Goal: Information Seeking & Learning: Learn about a topic

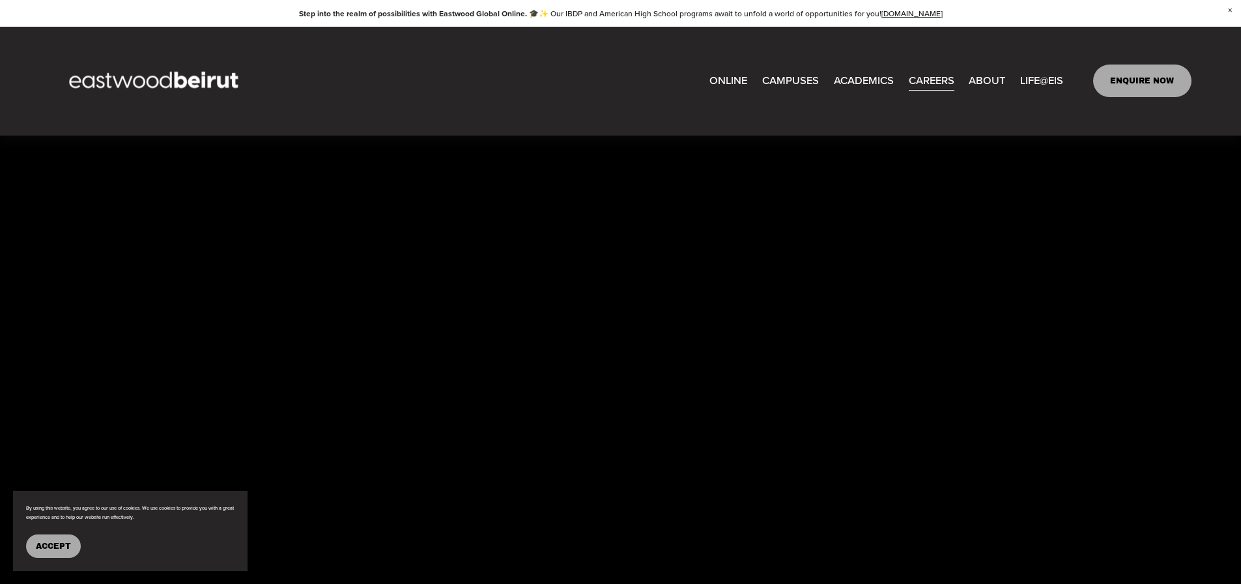
scroll to position [1772, 0]
click at [737, 78] on link "ONLINE" at bounding box center [729, 81] width 38 height 22
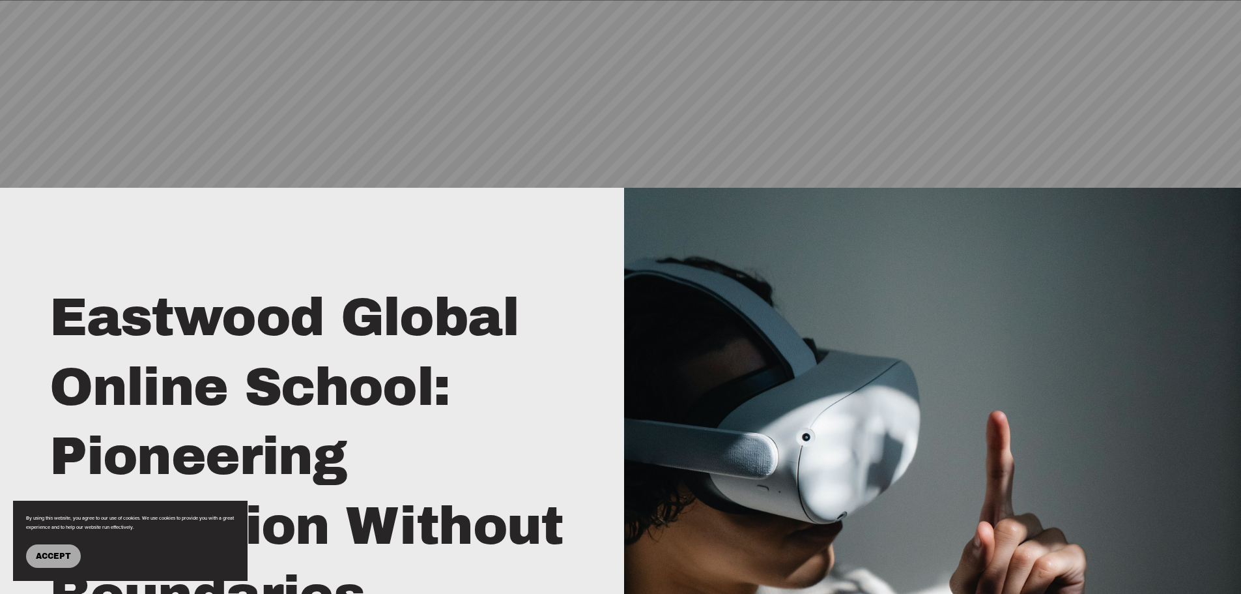
scroll to position [456, 0]
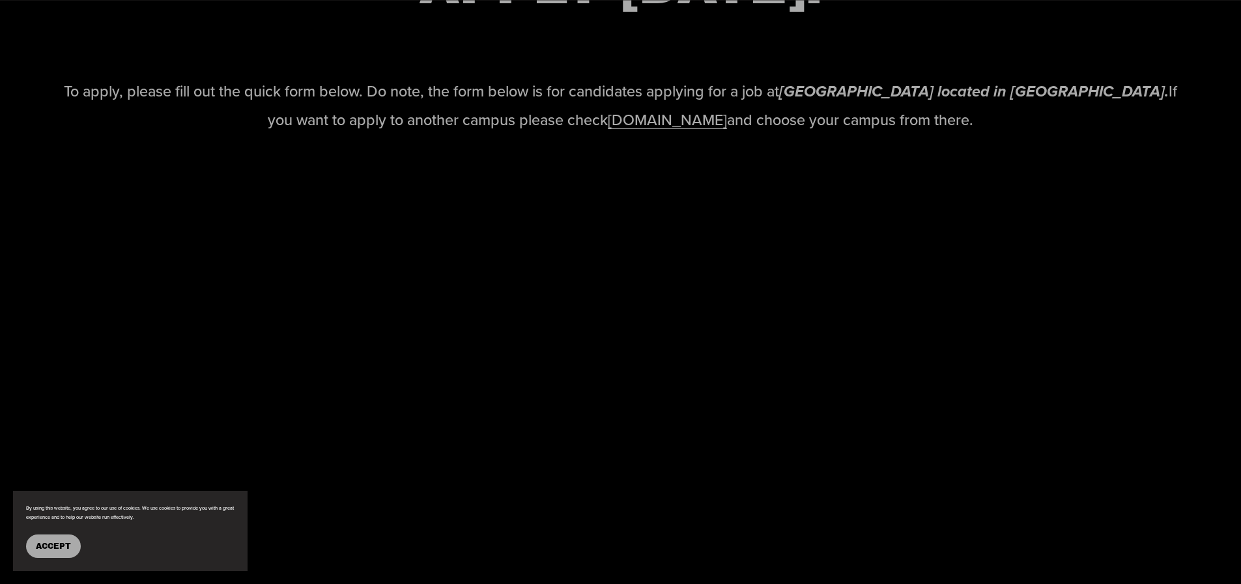
scroll to position [1772, 0]
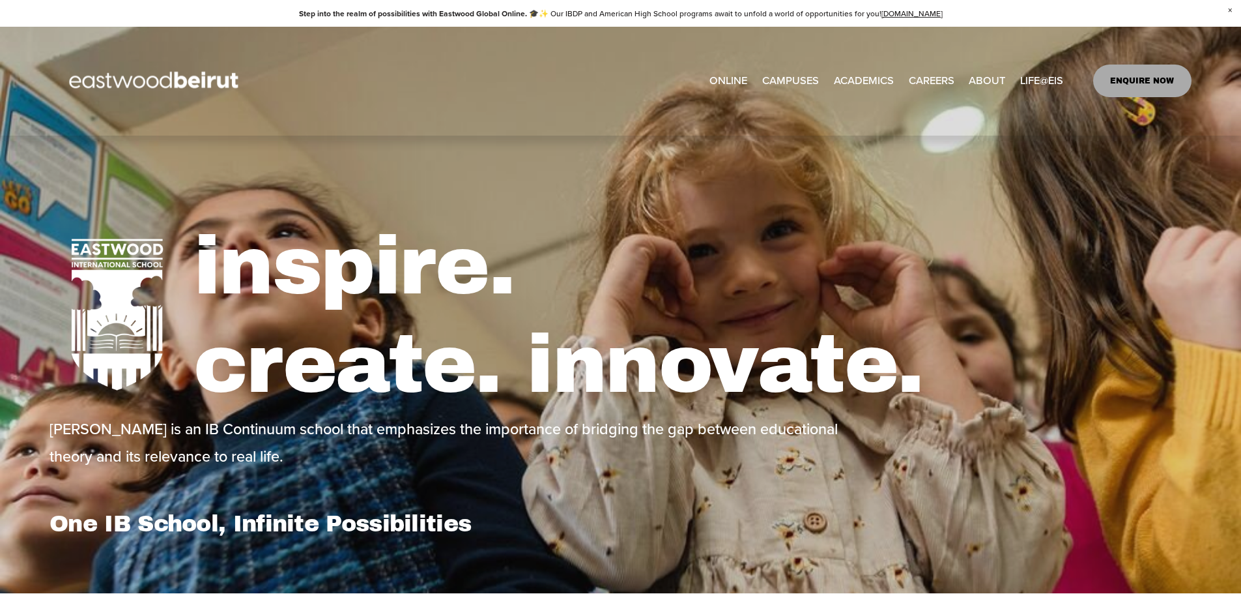
select select "**"
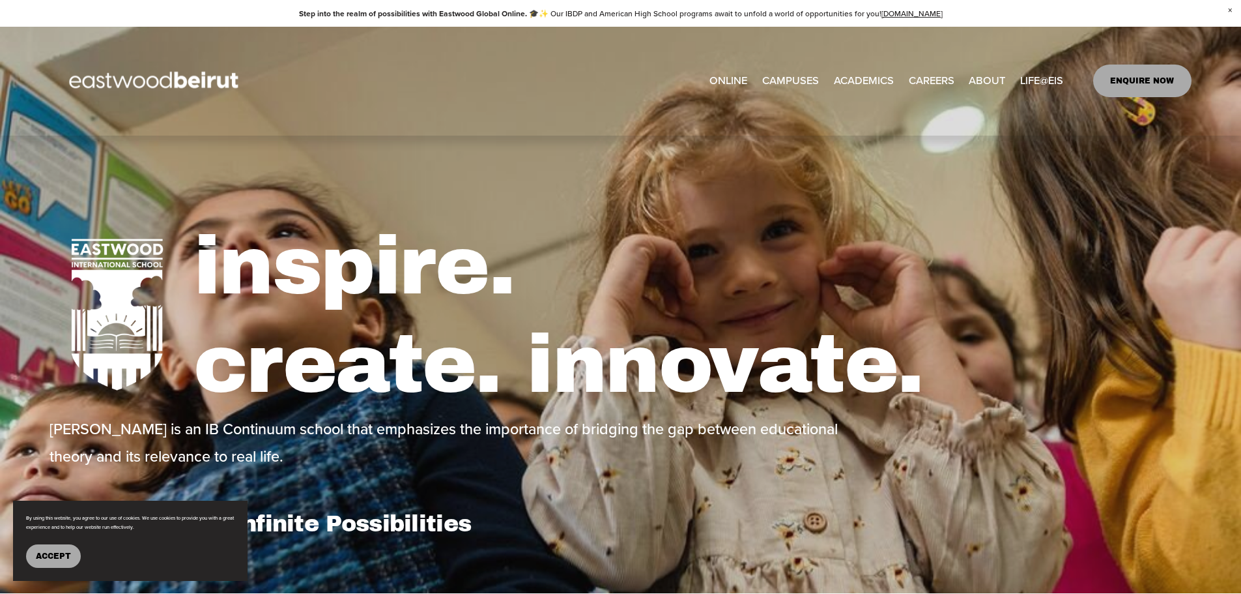
select select "**"
click at [0, 0] on span "Tuition & Financial Aid" at bounding box center [0, 0] width 0 height 0
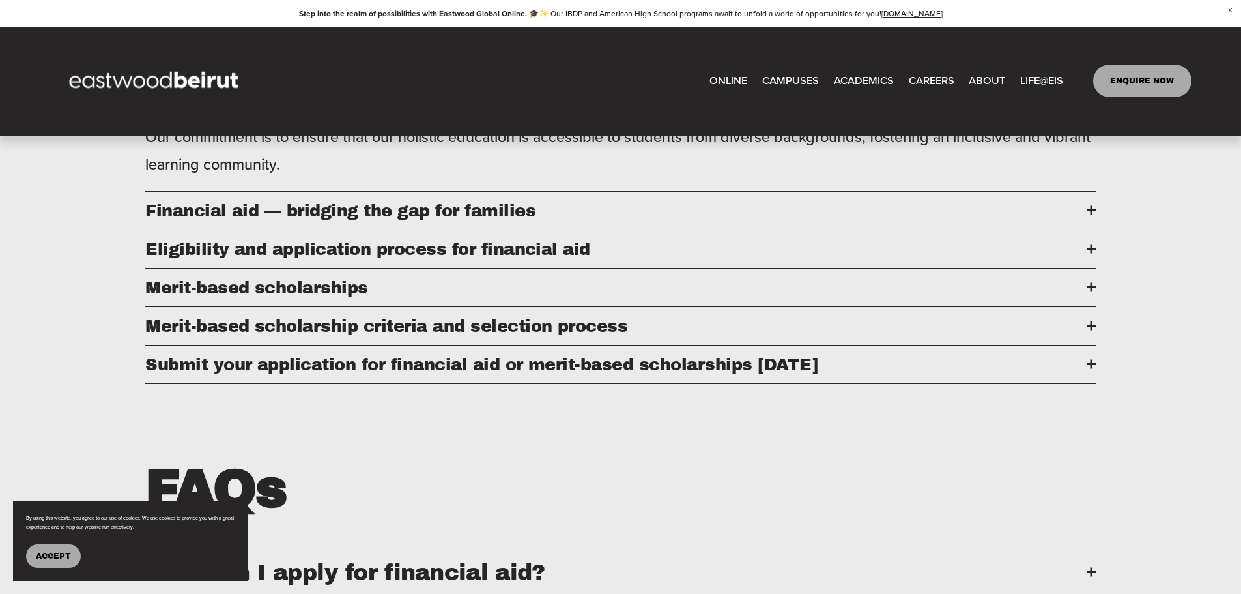
scroll to position [717, 0]
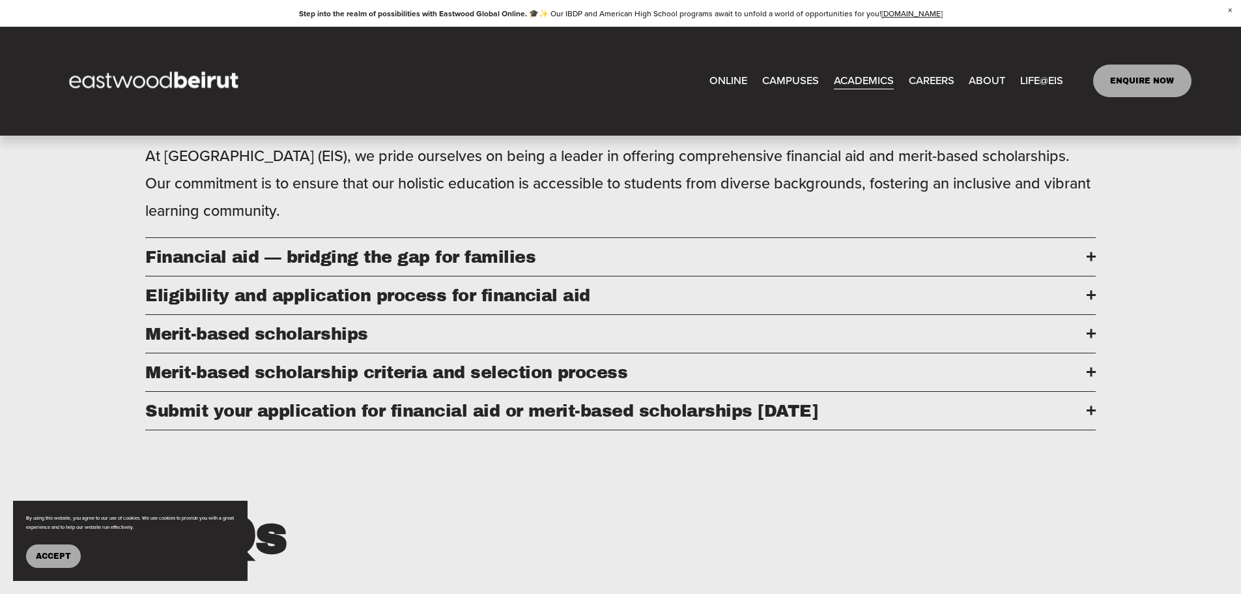
click at [1085, 265] on span "Financial aid — bridging the gap for families" at bounding box center [616, 257] width 942 height 18
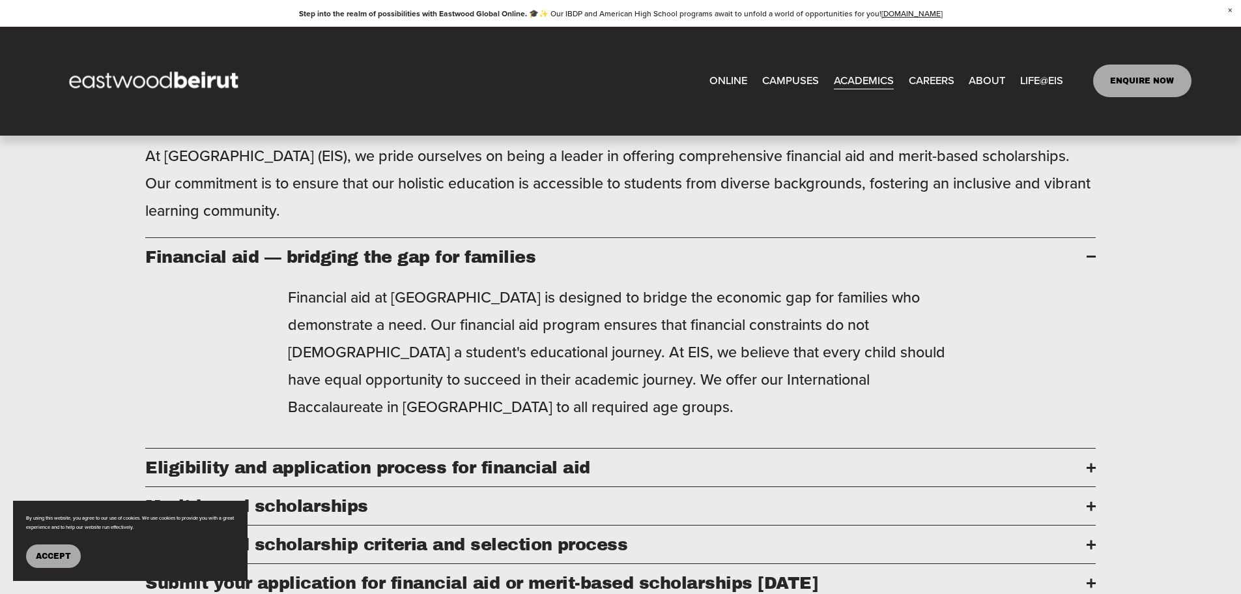
click at [1085, 265] on span "Financial aid — bridging the gap for families" at bounding box center [616, 257] width 942 height 18
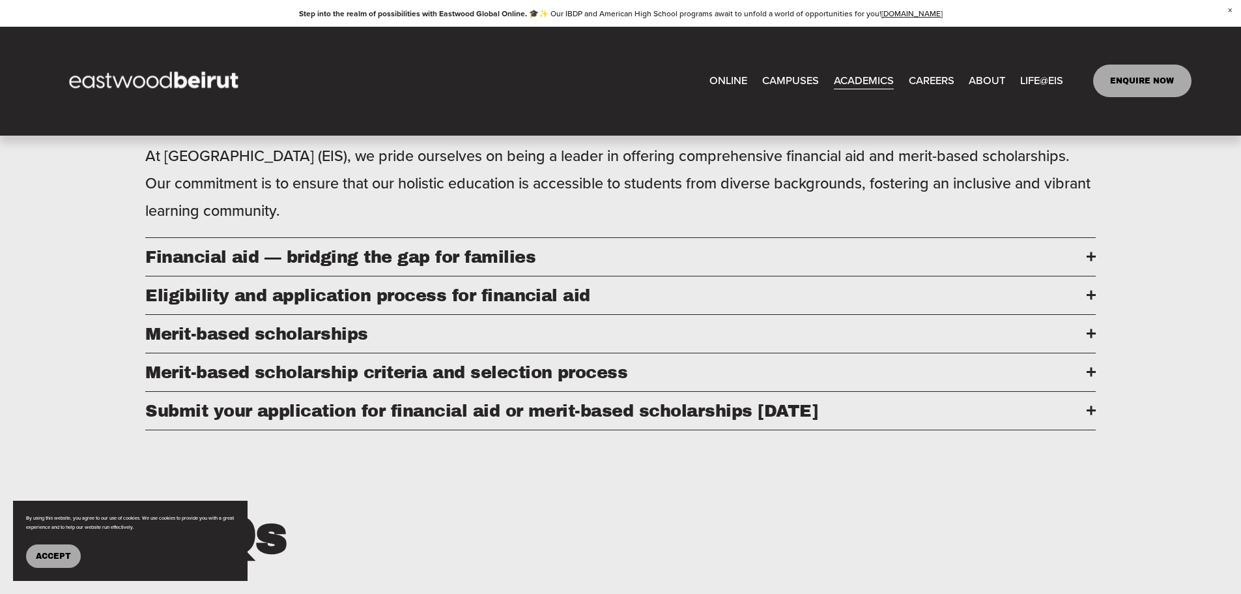
click at [1089, 296] on div at bounding box center [1091, 295] width 9 height 2
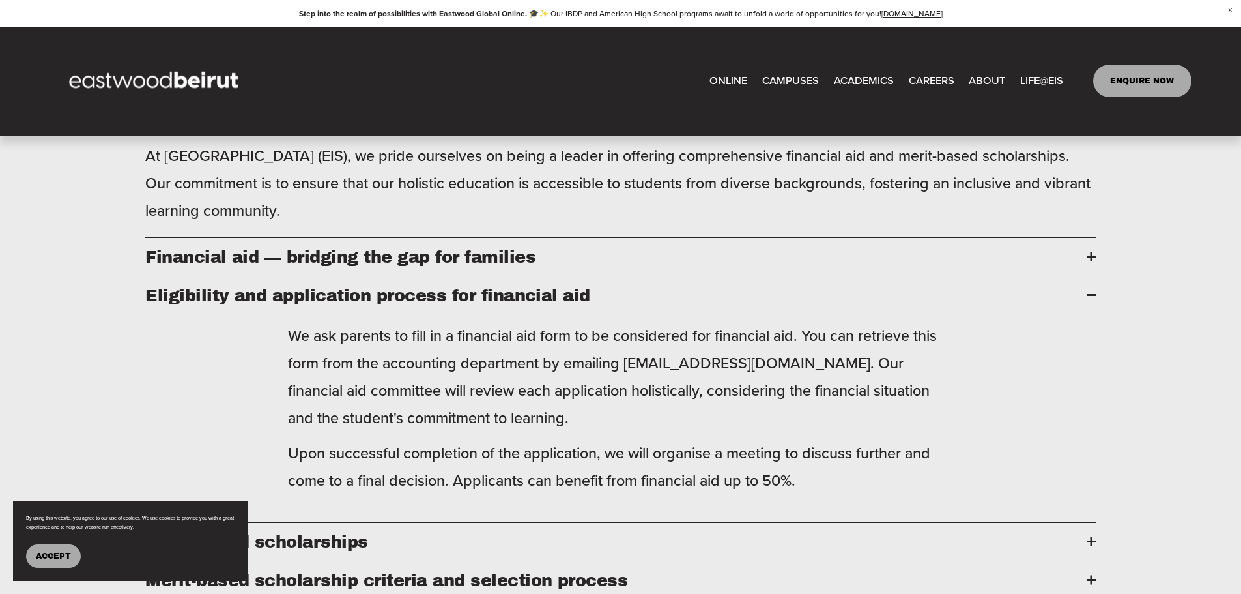
click at [1089, 296] on div at bounding box center [1091, 295] width 9 height 2
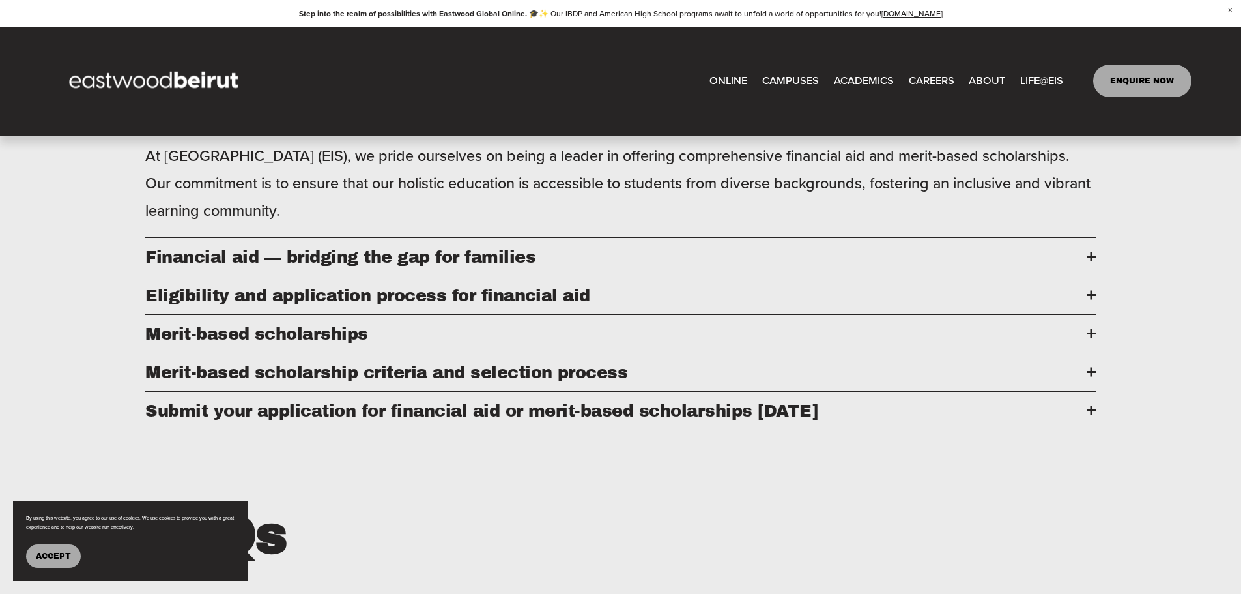
click at [1090, 338] on div at bounding box center [1091, 333] width 2 height 9
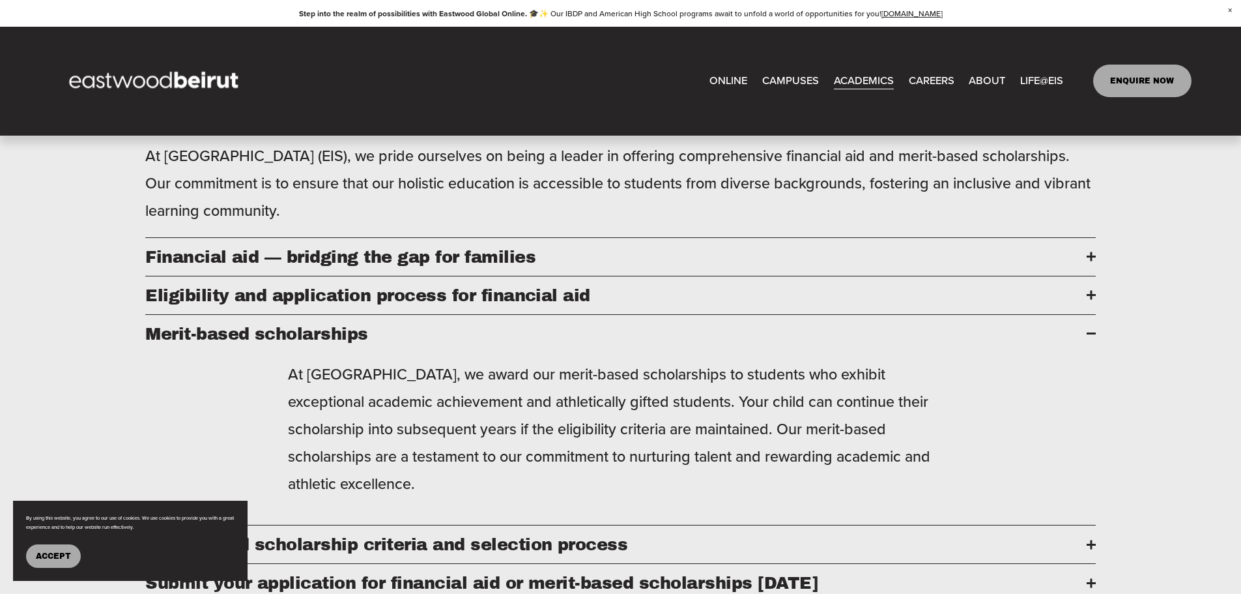
click at [1090, 338] on div at bounding box center [1091, 333] width 9 height 9
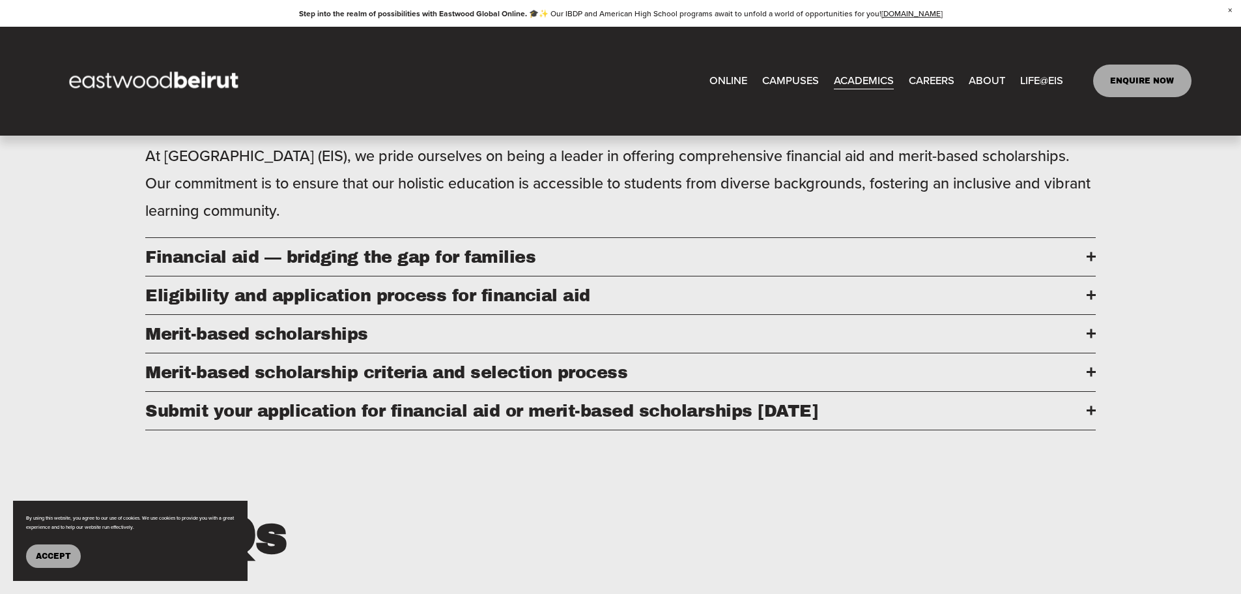
click at [1089, 377] on div at bounding box center [1091, 372] width 9 height 9
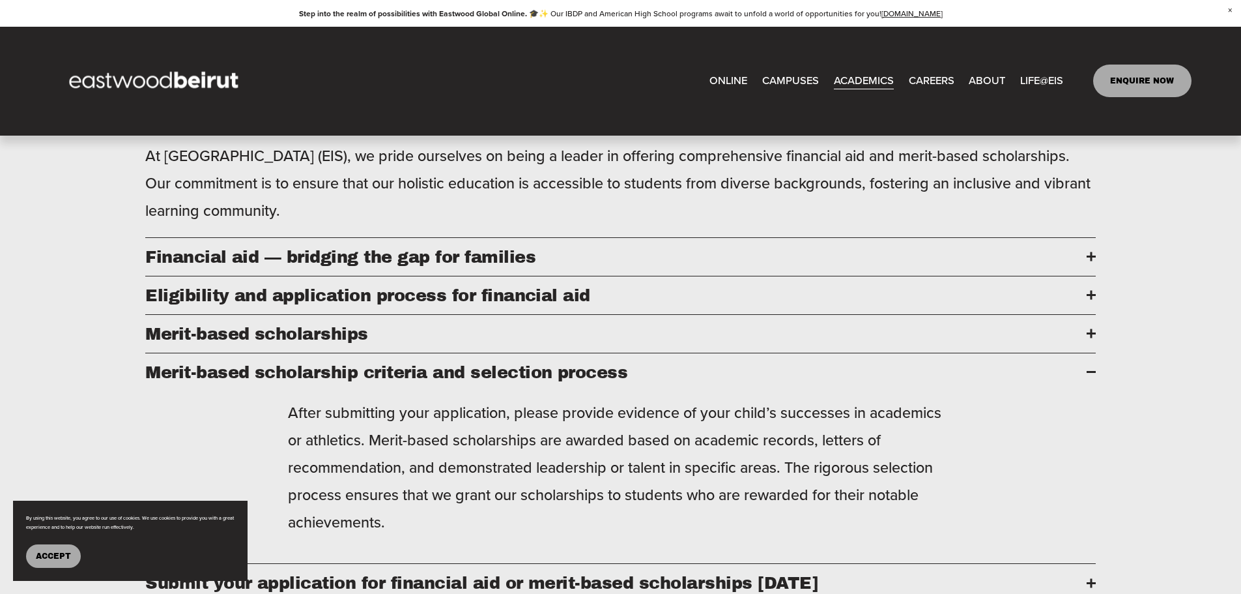
click at [1089, 377] on div at bounding box center [1091, 372] width 9 height 9
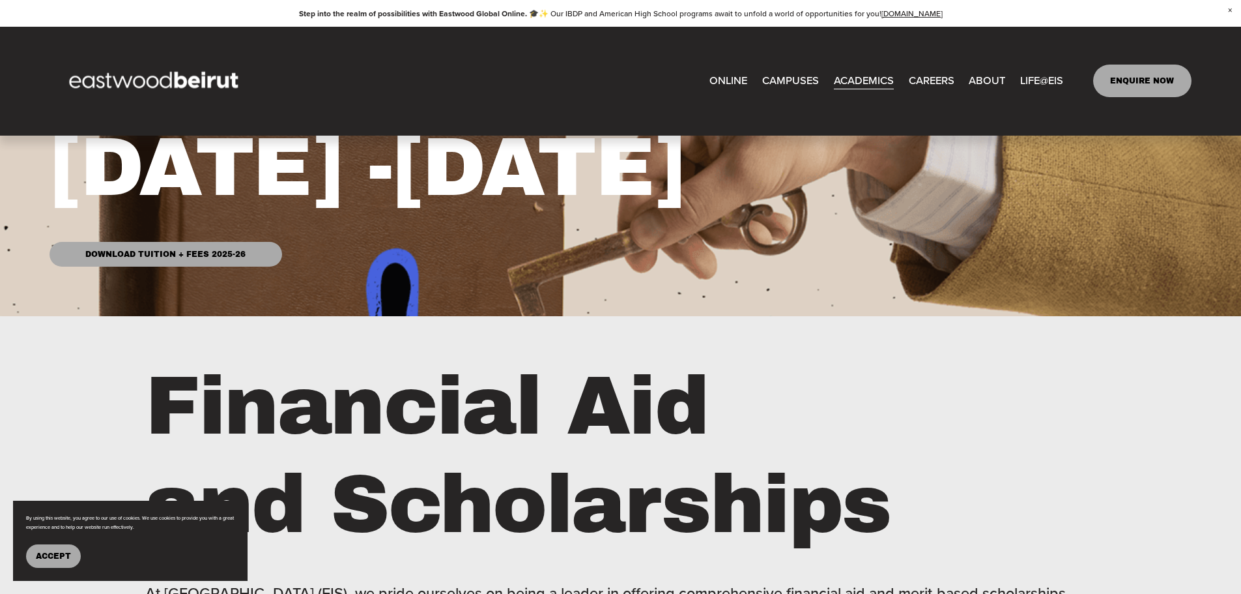
scroll to position [261, 0]
